Goal: Information Seeking & Learning: Learn about a topic

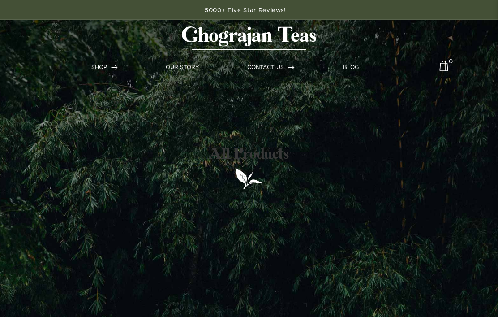
click at [108, 54] on link at bounding box center [249, 38] width 485 height 37
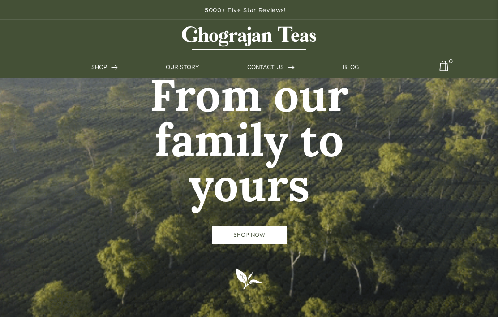
click at [231, 119] on link "The French Press Kit" at bounding box center [225, 115] width 56 height 8
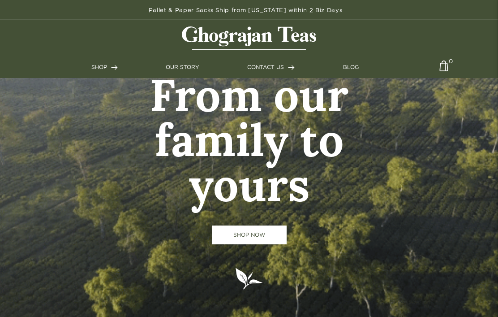
click at [252, 244] on link "SHOP NOW" at bounding box center [249, 234] width 75 height 19
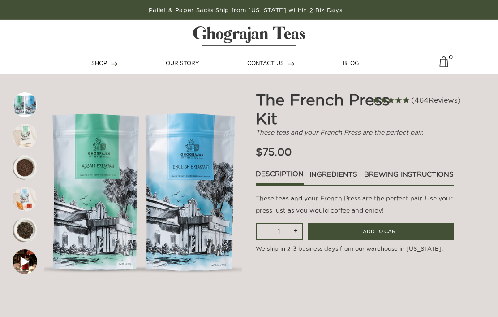
scroll to position [19, 0]
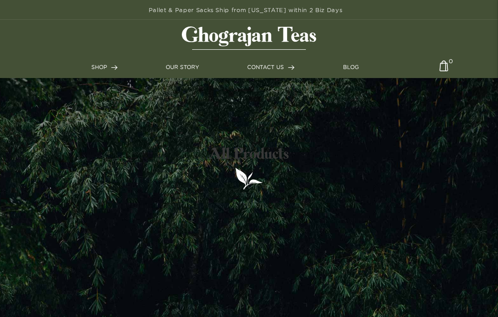
click at [108, 68] on link "SHOP" at bounding box center [104, 67] width 26 height 8
click at [107, 122] on link "Assam Breakfast" at bounding box center [94, 120] width 45 height 8
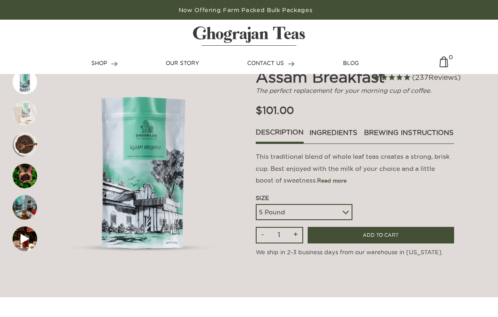
scroll to position [40, 0]
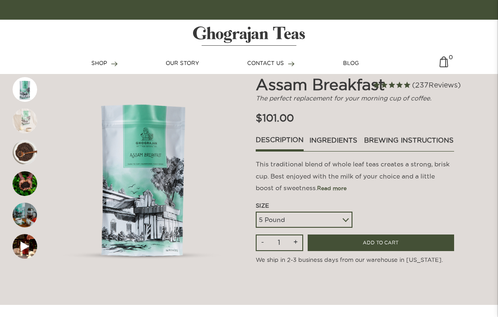
click at [349, 228] on select "5 Pound 10 Pound Paper Sack (68 lbs) Pallet - 20 Paper Sacks - 1364 lbs" at bounding box center [304, 219] width 97 height 16
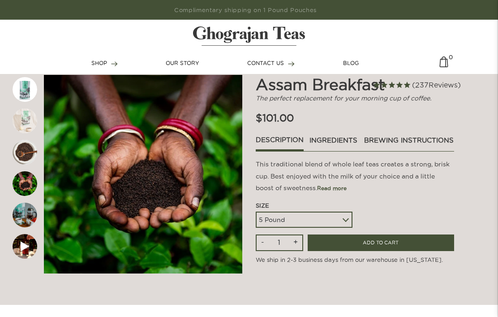
click at [416, 70] on div "SHOP Teas Shop All Assam Breakfast Assam Golden Tips English Breakfast Royal Ma…" at bounding box center [249, 47] width 498 height 54
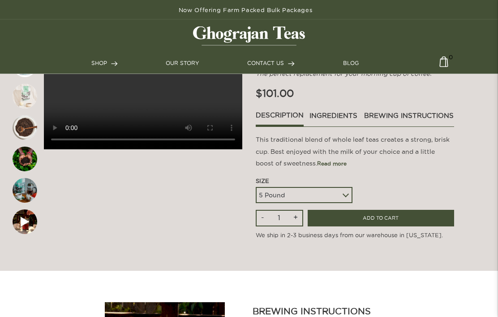
scroll to position [0, 0]
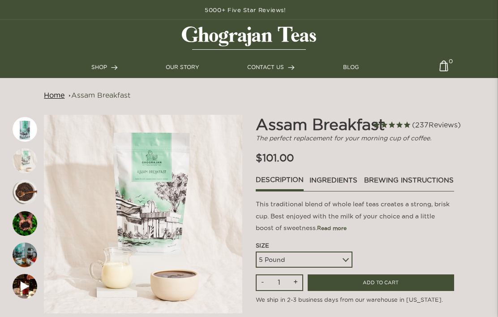
click at [82, 58] on link "Shop All" at bounding box center [85, 54] width 22 height 8
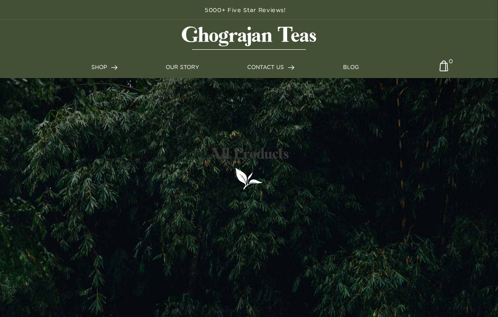
click at [86, 58] on link "Shop All" at bounding box center [85, 54] width 22 height 8
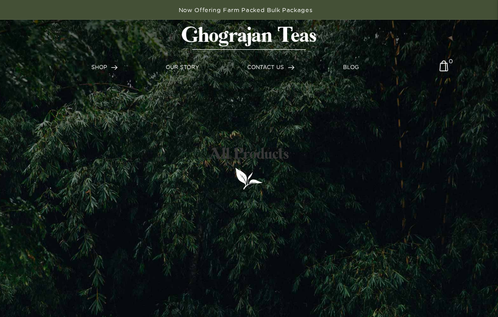
click at [247, 190] on img at bounding box center [249, 178] width 29 height 23
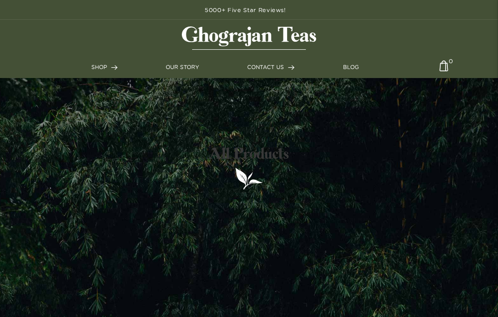
click at [304, 58] on link "Wholesale" at bounding box center [302, 54] width 27 height 8
click at [112, 73] on link "Assam Breakfast" at bounding box center [96, 69] width 45 height 8
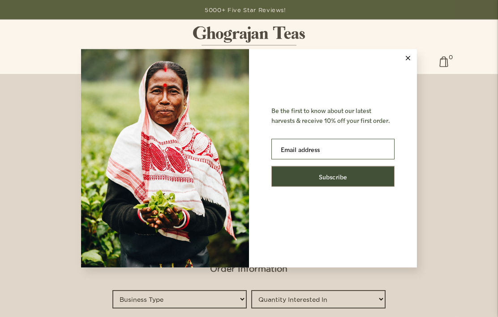
scroll to position [363, 0]
click at [410, 67] on button at bounding box center [408, 58] width 18 height 18
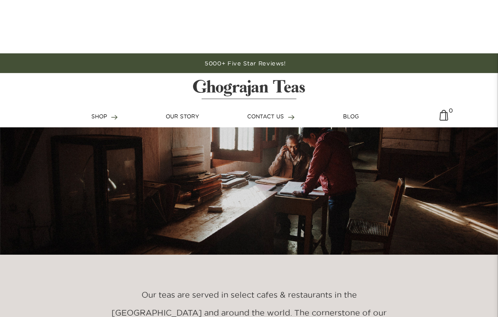
scroll to position [0, 0]
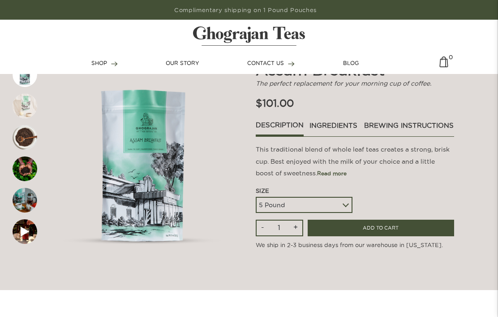
scroll to position [76, 0]
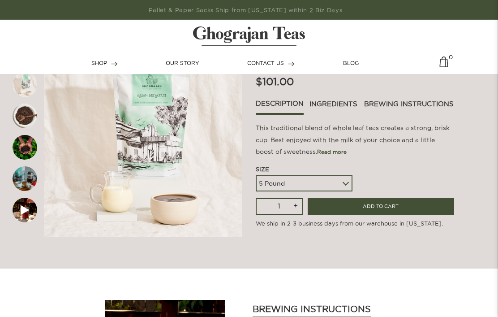
click at [364, 114] on link "brewing instructions" at bounding box center [409, 106] width 90 height 15
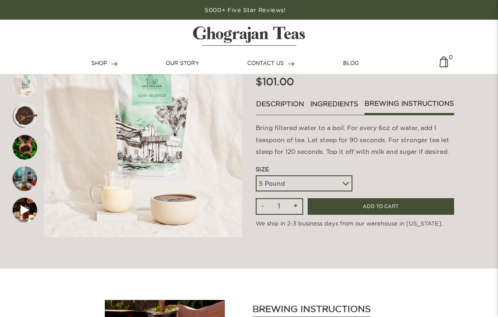
click at [351, 191] on select "5 Pound 10 Pound Paper Sack (68 lbs) Pallet - 20 Paper Sacks - 1364 lbs" at bounding box center [304, 183] width 97 height 16
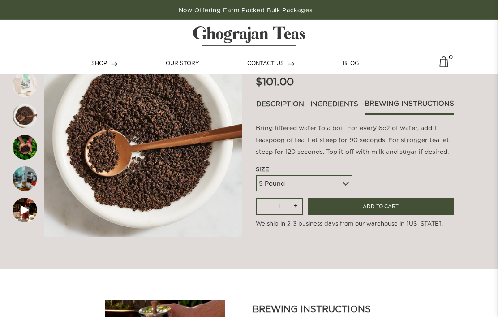
select select
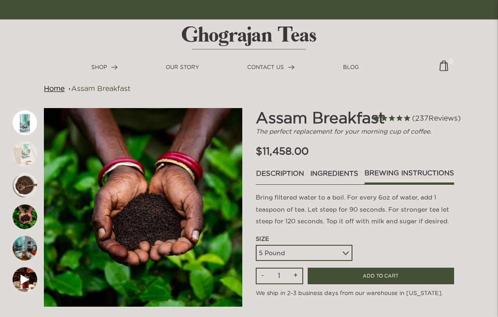
scroll to position [2, 0]
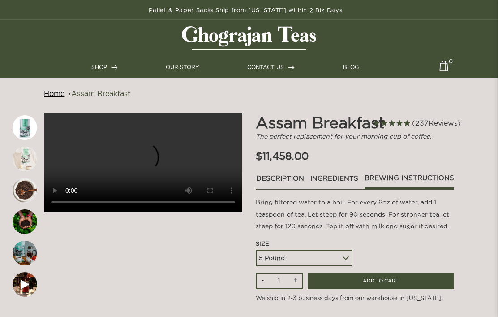
click at [356, 67] on link "BLOG" at bounding box center [351, 67] width 16 height 8
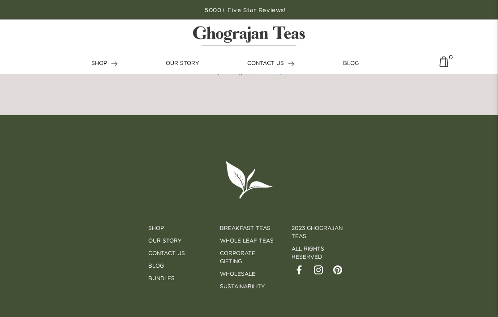
scroll to position [739, 0]
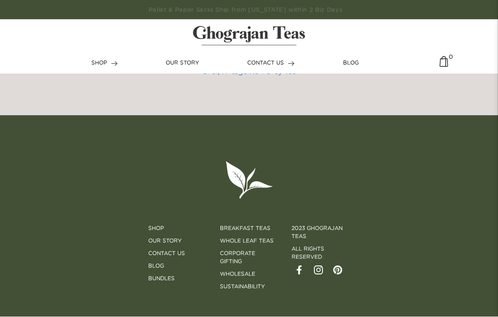
click at [254, 231] on link "Breakfast Teas" at bounding box center [245, 228] width 51 height 8
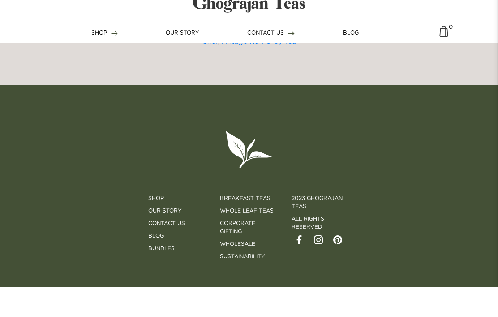
scroll to position [772, 0]
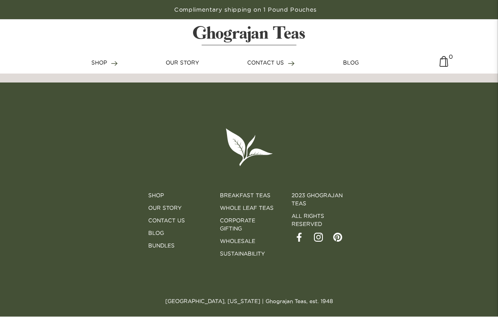
click at [156, 193] on link "Shop" at bounding box center [156, 196] width 16 height 8
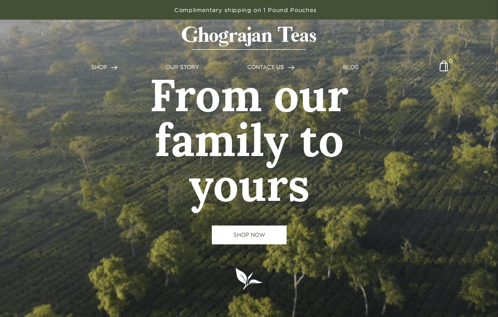
click at [261, 244] on link "SHOP NOW" at bounding box center [249, 234] width 75 height 19
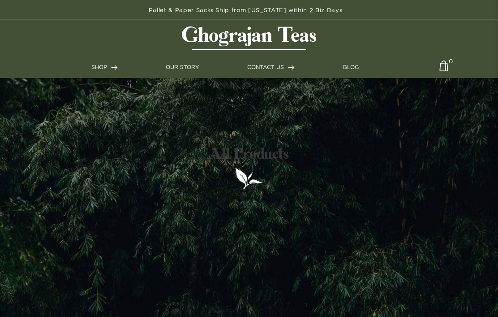
click at [445, 64] on img at bounding box center [443, 68] width 9 height 17
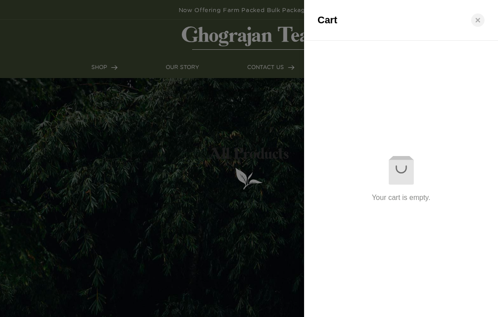
click at [483, 18] on button "close cart" at bounding box center [477, 19] width 13 height 13
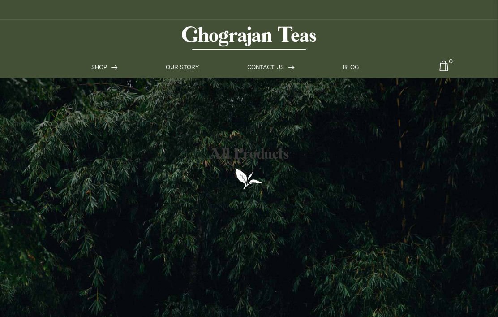
click at [356, 66] on link "BLOG" at bounding box center [351, 67] width 16 height 8
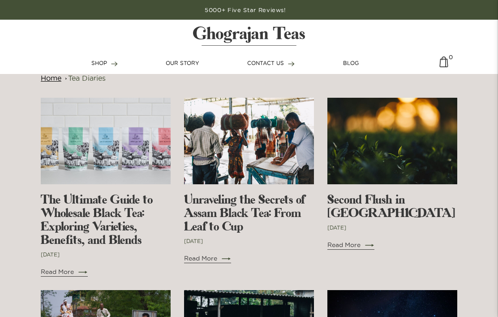
scroll to position [102, 0]
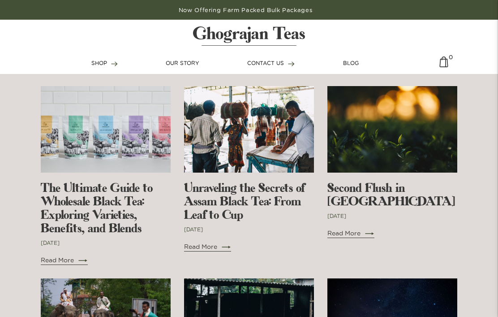
click at [73, 258] on link "Read More" at bounding box center [64, 259] width 47 height 9
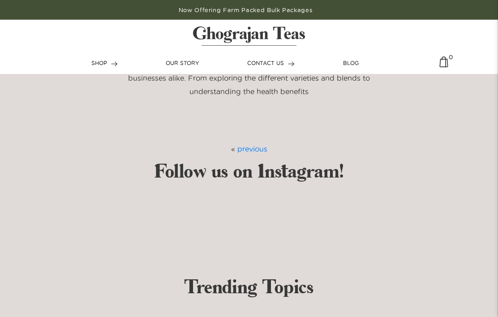
scroll to position [4164, 0]
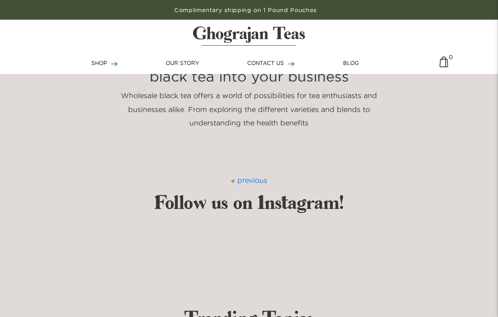
click at [255, 176] on link "previous" at bounding box center [252, 180] width 30 height 8
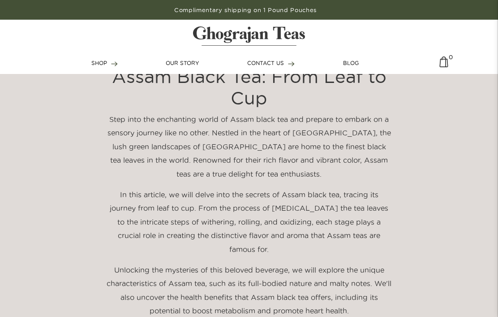
scroll to position [429, 0]
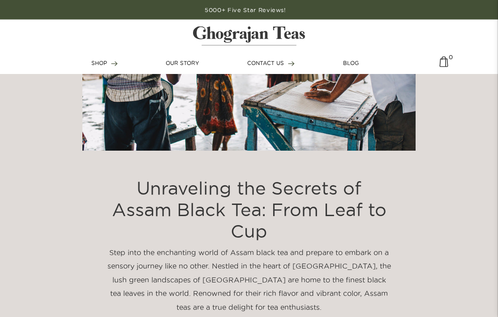
scroll to position [297, 0]
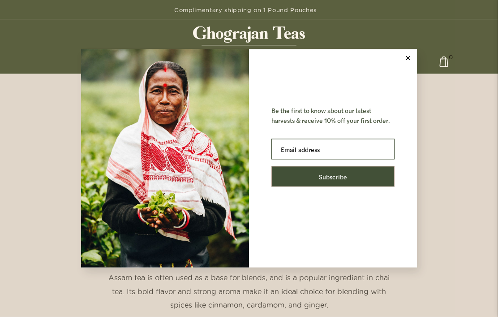
scroll to position [957, 0]
